Goal: Information Seeking & Learning: Find specific fact

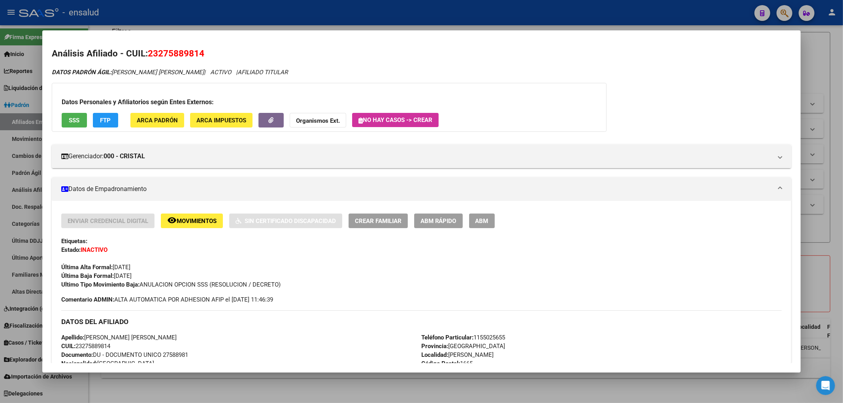
scroll to position [1, 0]
click at [829, 302] on div at bounding box center [421, 201] width 843 height 403
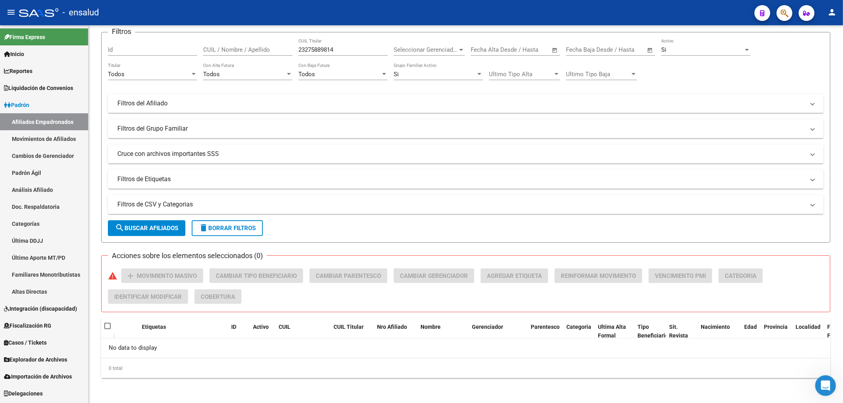
click at [821, 378] on div "Abrir Intercom Messenger" at bounding box center [824, 385] width 26 height 26
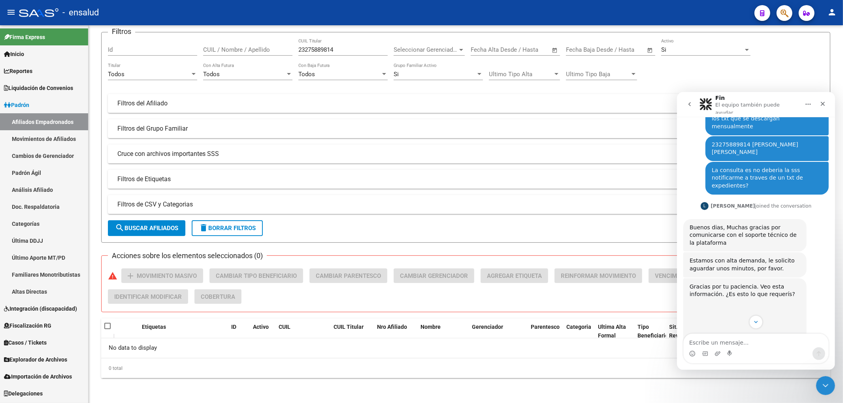
scroll to position [204, 0]
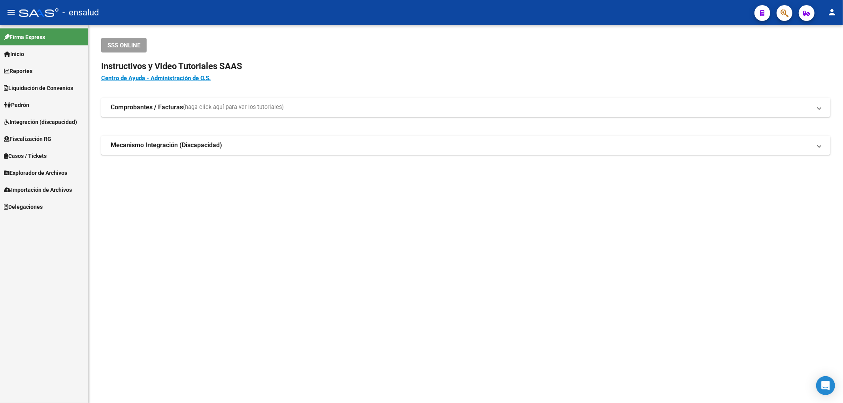
click at [26, 102] on span "Padrón" at bounding box center [16, 105] width 25 height 9
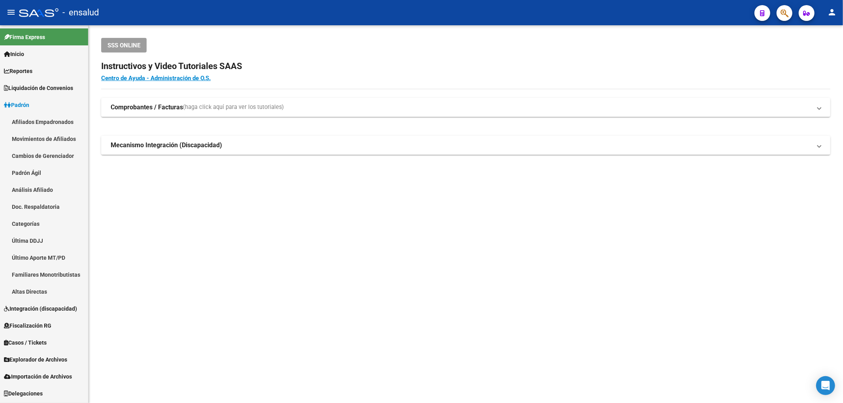
click at [33, 117] on link "Afiliados Empadronados" at bounding box center [44, 121] width 88 height 17
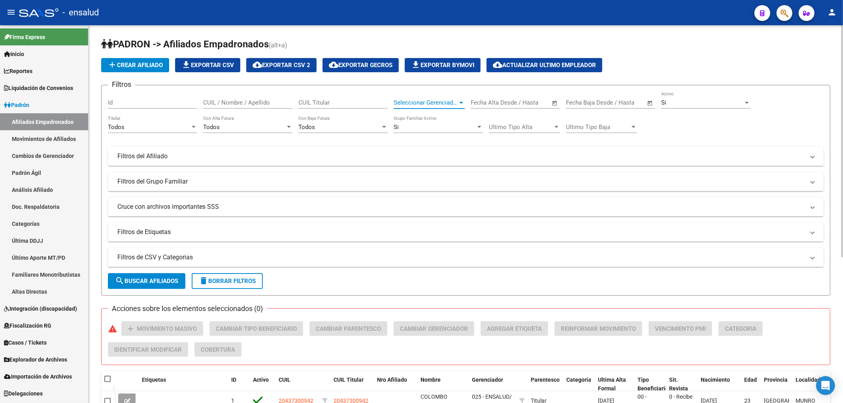
click at [421, 103] on span "Seleccionar Gerenciador" at bounding box center [426, 102] width 64 height 7
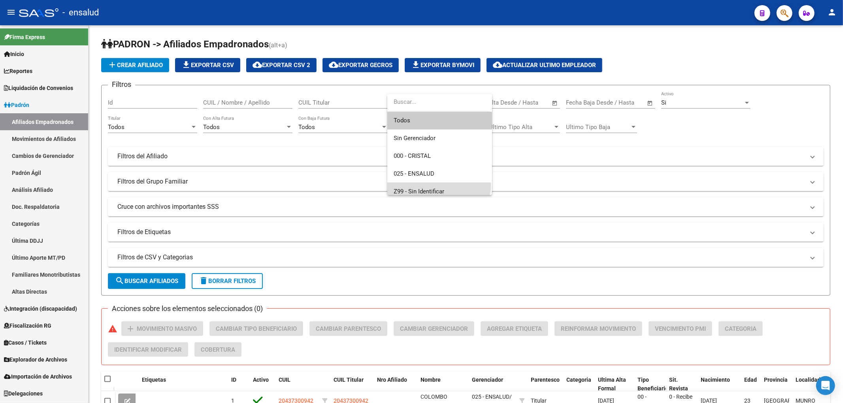
click at [432, 185] on span "Z99 - Sin Identificar" at bounding box center [440, 192] width 92 height 18
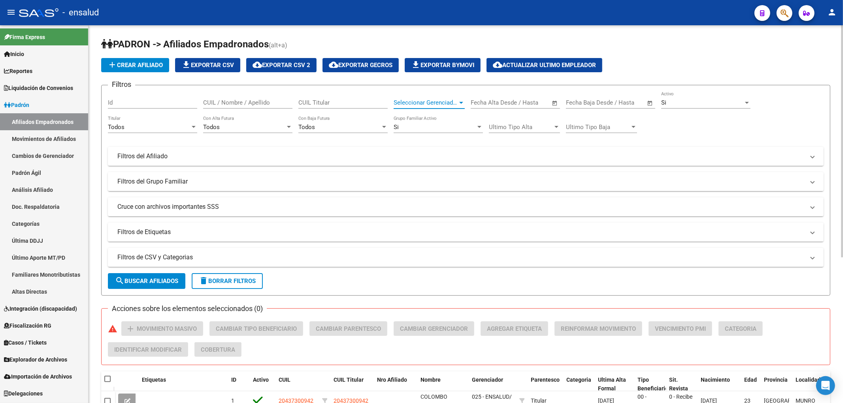
scroll to position [6, 0]
click at [155, 282] on span "search Buscar Afiliados" at bounding box center [146, 281] width 63 height 7
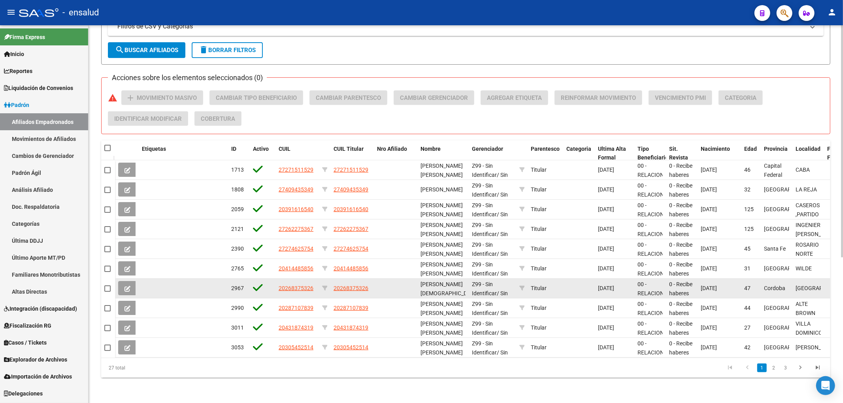
drag, startPoint x: 607, startPoint y: 283, endPoint x: 627, endPoint y: 283, distance: 19.8
click at [627, 283] on div "2967 20268375326 20268375326 [PERSON_NAME] [DEMOGRAPHIC_DATA][PERSON_NAME] Z99 …" at bounding box center [564, 289] width 899 height 20
drag, startPoint x: 592, startPoint y: 281, endPoint x: 635, endPoint y: 283, distance: 42.7
click at [635, 283] on div "2967 20268375326 20268375326 [PERSON_NAME] [DEMOGRAPHIC_DATA][PERSON_NAME] Z99 …" at bounding box center [564, 289] width 899 height 20
drag, startPoint x: 628, startPoint y: 281, endPoint x: 596, endPoint y: 281, distance: 32.0
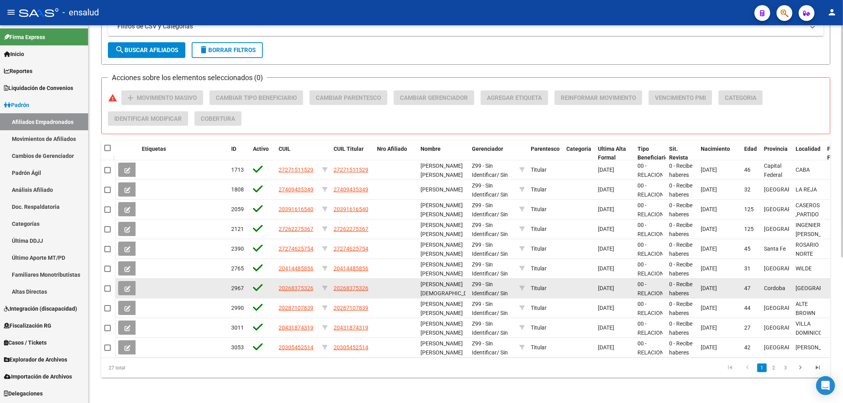
click at [596, 281] on datatable-body-cell "[DATE]" at bounding box center [615, 288] width 40 height 19
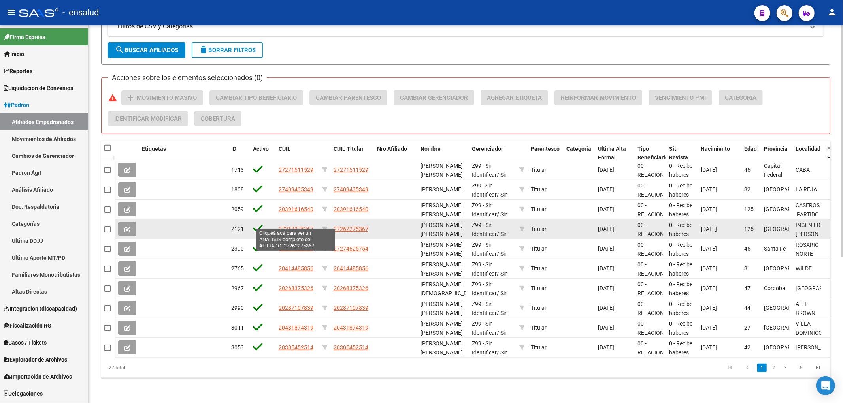
click at [294, 226] on span "27262275367" at bounding box center [296, 229] width 35 height 6
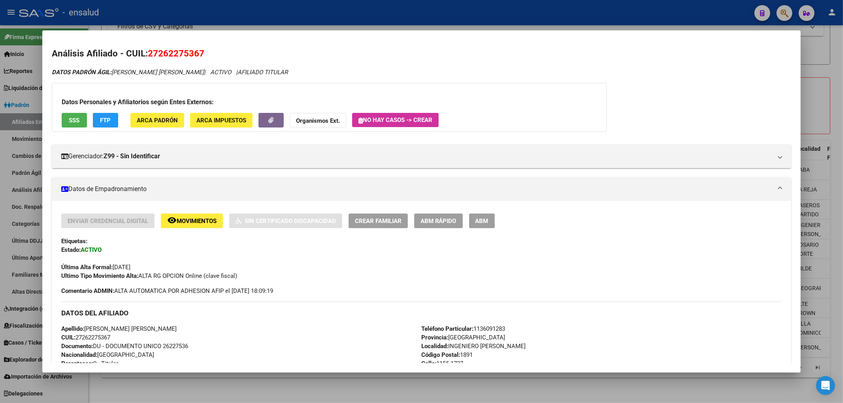
scroll to position [175, 0]
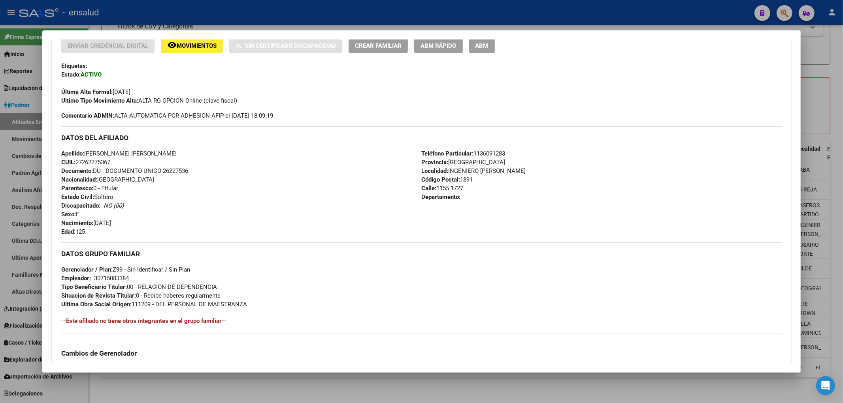
click at [236, 398] on div at bounding box center [421, 201] width 843 height 403
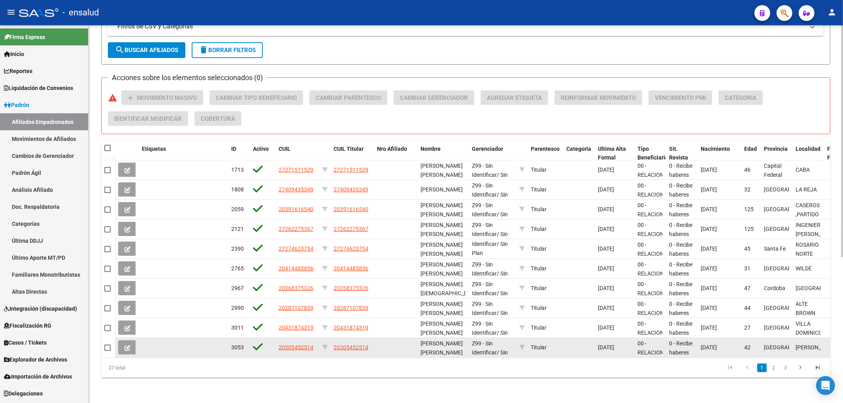
scroll to position [10, 0]
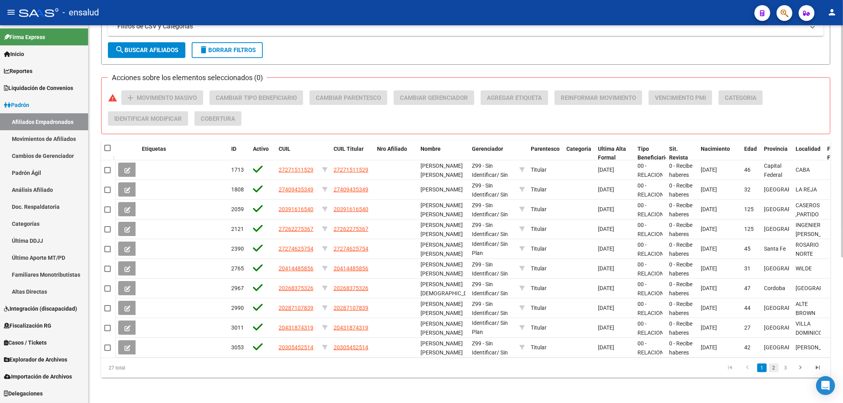
click at [774, 368] on link "2" at bounding box center [773, 368] width 9 height 9
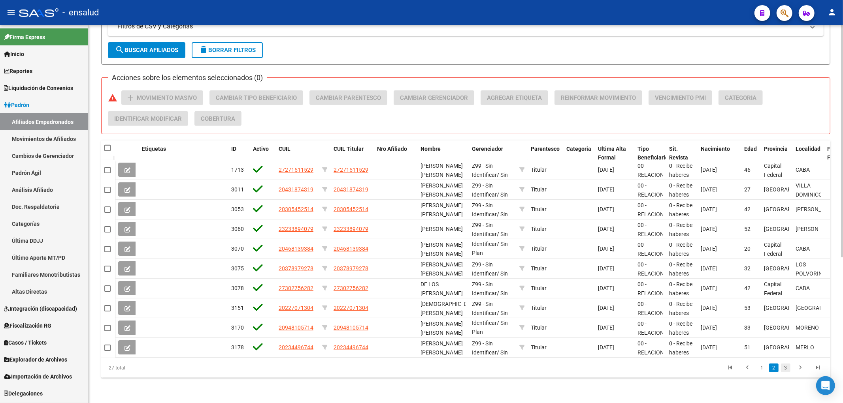
click at [785, 372] on link "3" at bounding box center [785, 368] width 9 height 9
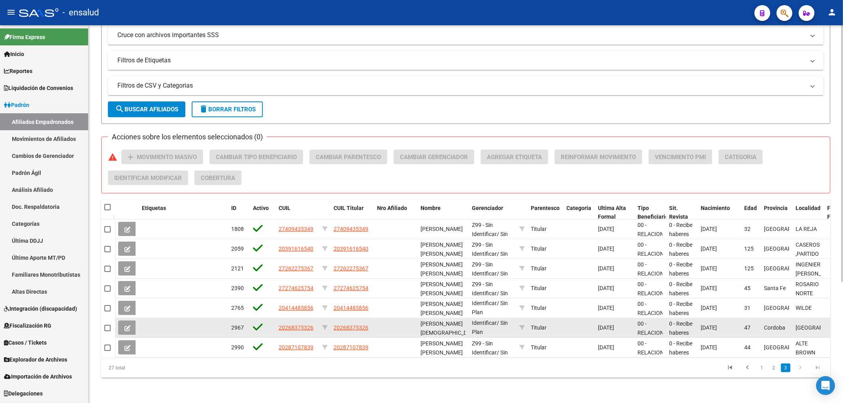
scroll to position [0, 0]
drag, startPoint x: 460, startPoint y: 329, endPoint x: 413, endPoint y: 325, distance: 47.2
click at [413, 325] on div "2967 20268375326 20268375326 [PERSON_NAME] [DEMOGRAPHIC_DATA][PERSON_NAME] Z99 …" at bounding box center [564, 329] width 899 height 20
click at [353, 325] on span "20268375326" at bounding box center [351, 328] width 35 height 6
type textarea "20268375326"
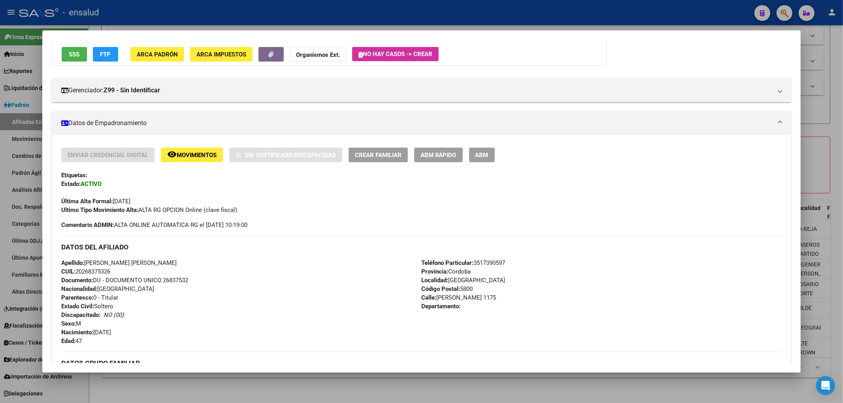
scroll to position [0, 0]
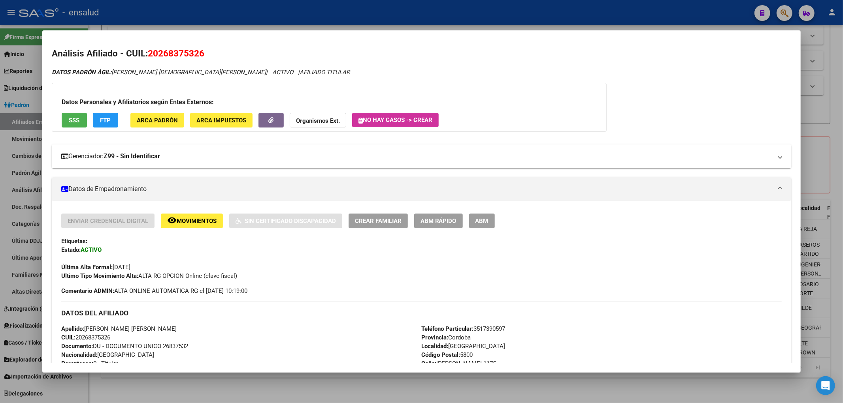
click at [190, 157] on mat-panel-title "Gerenciador: Z99 - Sin Identificar" at bounding box center [416, 156] width 711 height 9
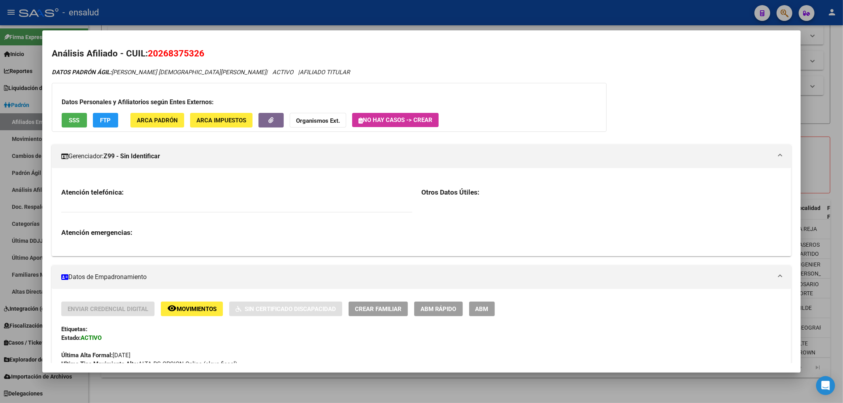
click at [279, 387] on div at bounding box center [421, 201] width 843 height 403
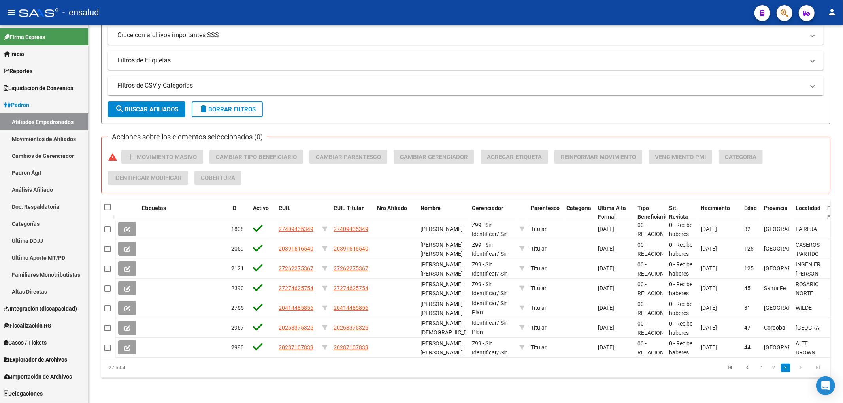
click at [43, 120] on link "Afiliados Empadronados" at bounding box center [44, 121] width 88 height 17
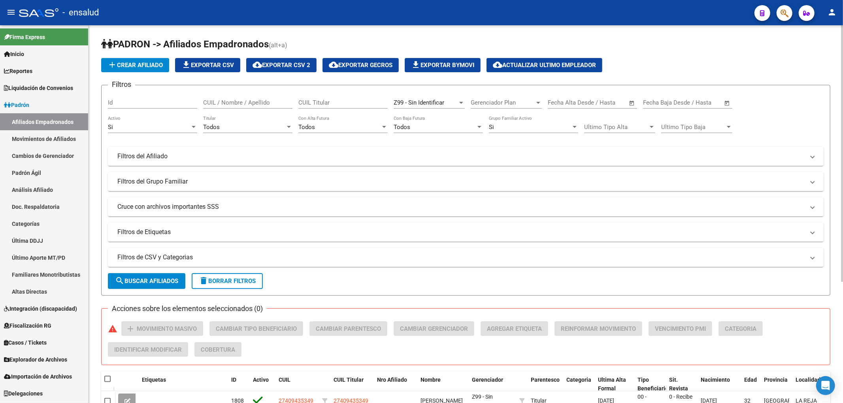
click at [255, 105] on input "CUIL / Nombre / Apellido" at bounding box center [247, 102] width 89 height 7
type input "16412035"
click at [414, 104] on span "Z99 - Sin Identificar" at bounding box center [419, 102] width 51 height 7
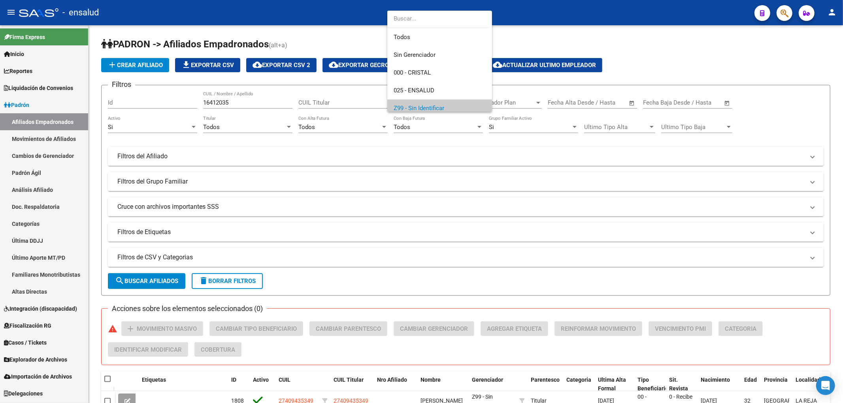
scroll to position [6, 0]
click at [424, 30] on span "Todos" at bounding box center [440, 32] width 92 height 18
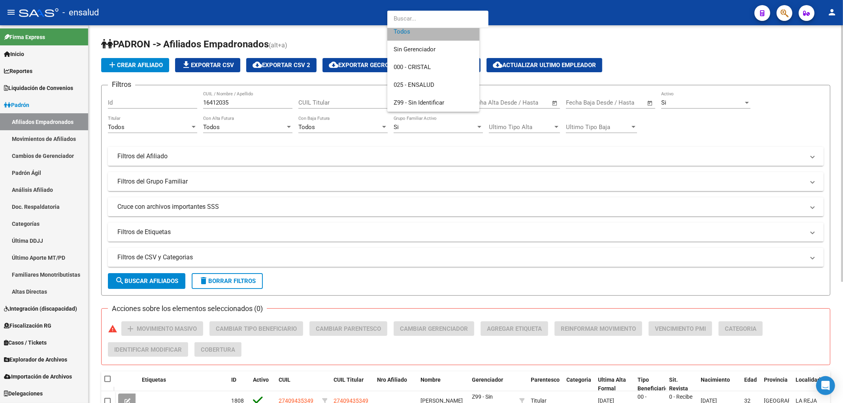
scroll to position [0, 0]
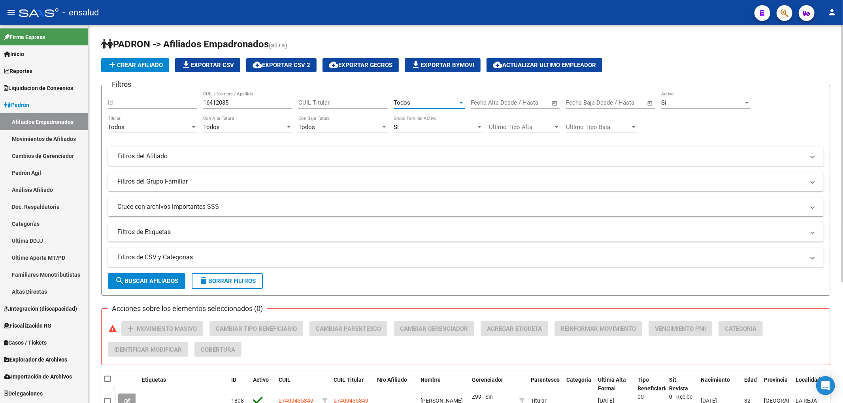
click at [145, 282] on span "search Buscar Afiliados" at bounding box center [146, 281] width 63 height 7
